Goal: Transaction & Acquisition: Purchase product/service

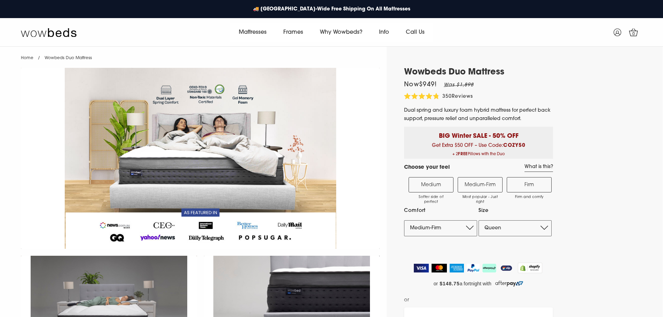
select select "Medium-Firm"
select select "Queen"
select select "Medium-Firm"
select select "Queen"
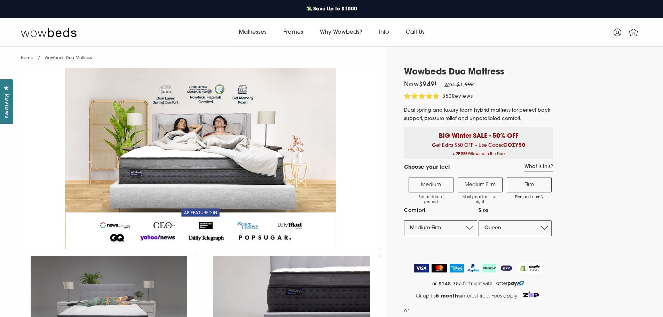
click at [503, 14] on div "🚚 Australia-Wide Free Shipping On All Mattresses 💸 Save Up to $1000 Enjoy a Ris…" at bounding box center [331, 9] width 663 height 18
click at [504, 108] on span "Dual spring and luxury foam hybrid mattress for perfect back support, pressure …" at bounding box center [477, 115] width 146 height 14
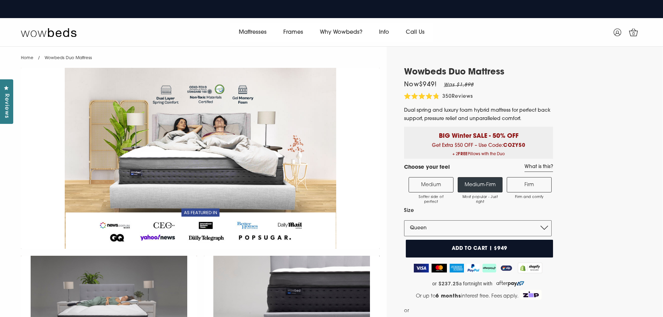
click at [503, 36] on div "Mattresses All Mattress Duo Mattress Dreamer Mattress Frames" at bounding box center [332, 32] width 414 height 19
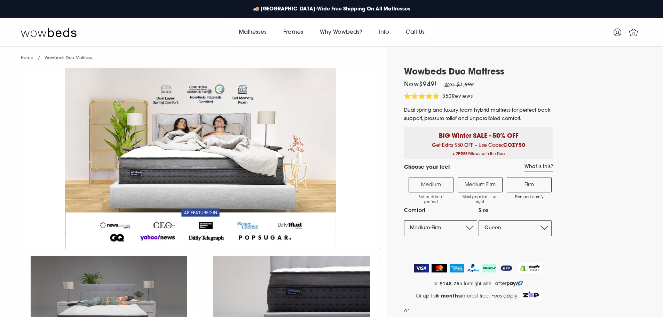
select select "Medium-Firm"
select select "Queen"
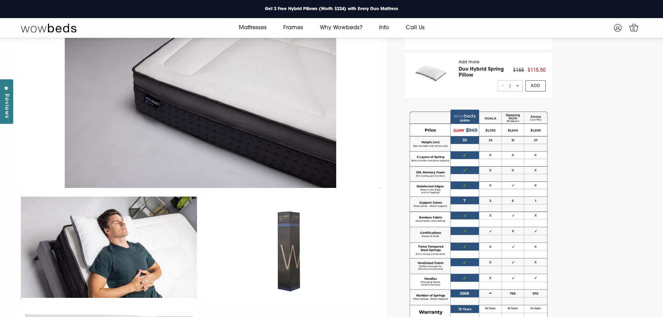
scroll to position [305, 0]
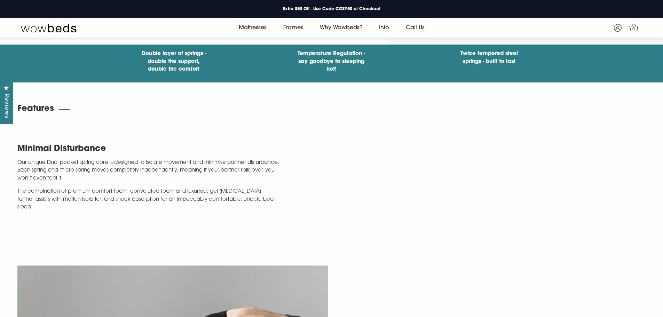
scroll to position [0, 0]
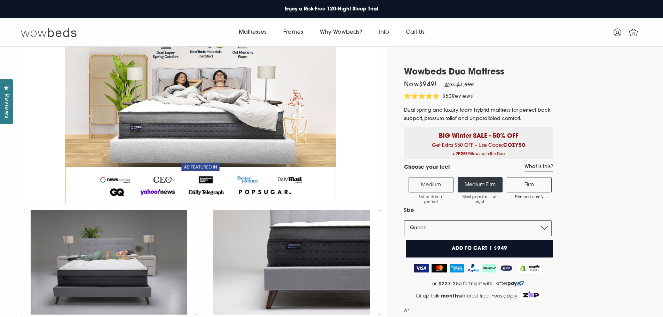
click at [68, 33] on img at bounding box center [49, 32] width 56 height 10
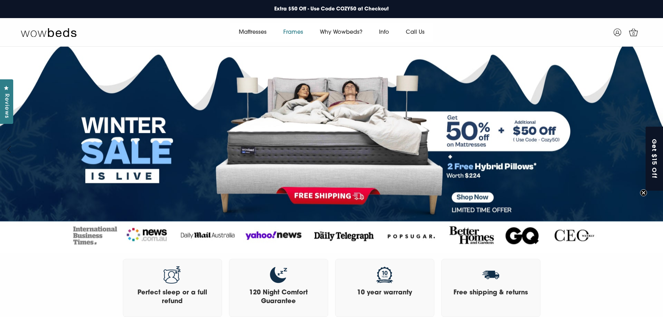
click at [293, 36] on link "Frames" at bounding box center [293, 32] width 37 height 19
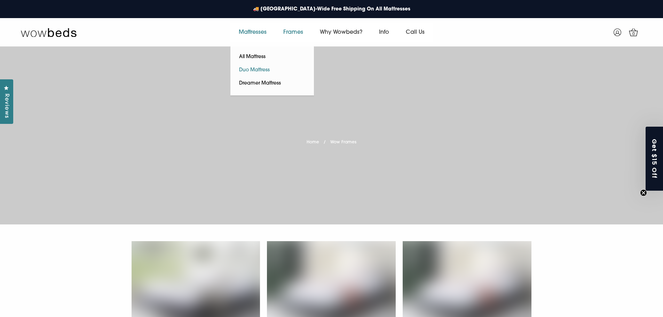
click at [256, 68] on link "Duo Mattress" at bounding box center [254, 70] width 48 height 13
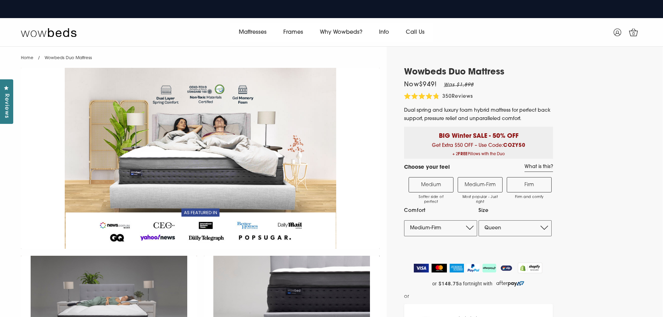
select select "Medium-Firm"
select select "Queen"
